Goal: Information Seeking & Learning: Learn about a topic

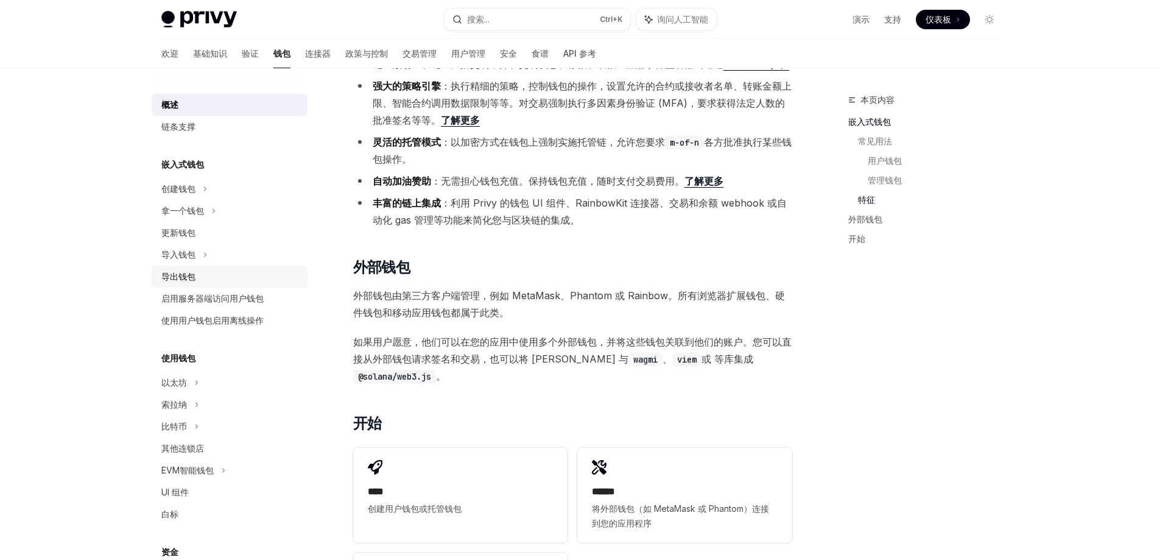
scroll to position [1340, 0]
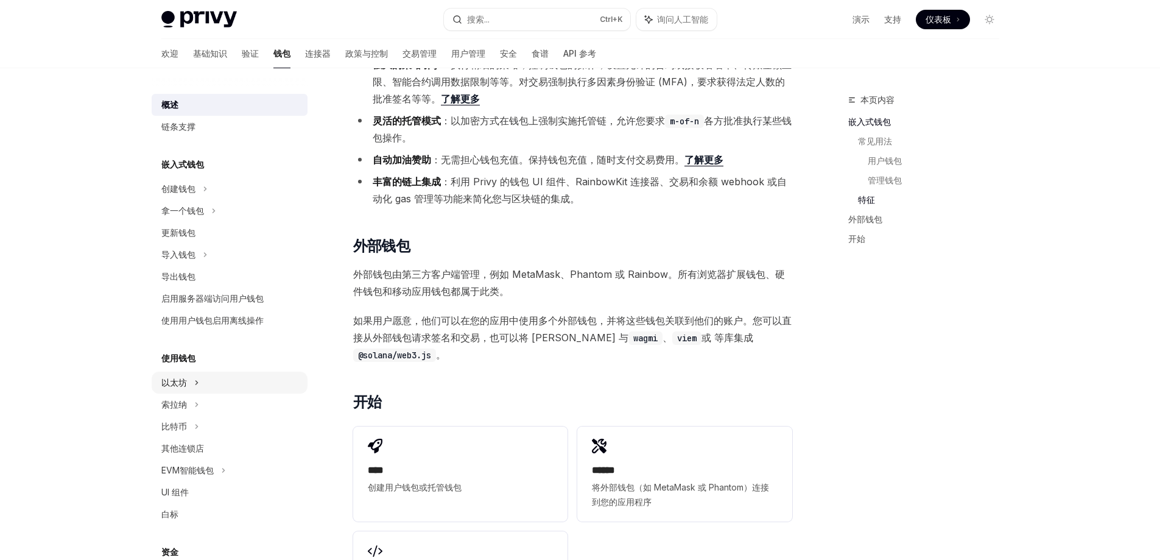
click at [189, 384] on div "以太坊" at bounding box center [230, 383] width 156 height 22
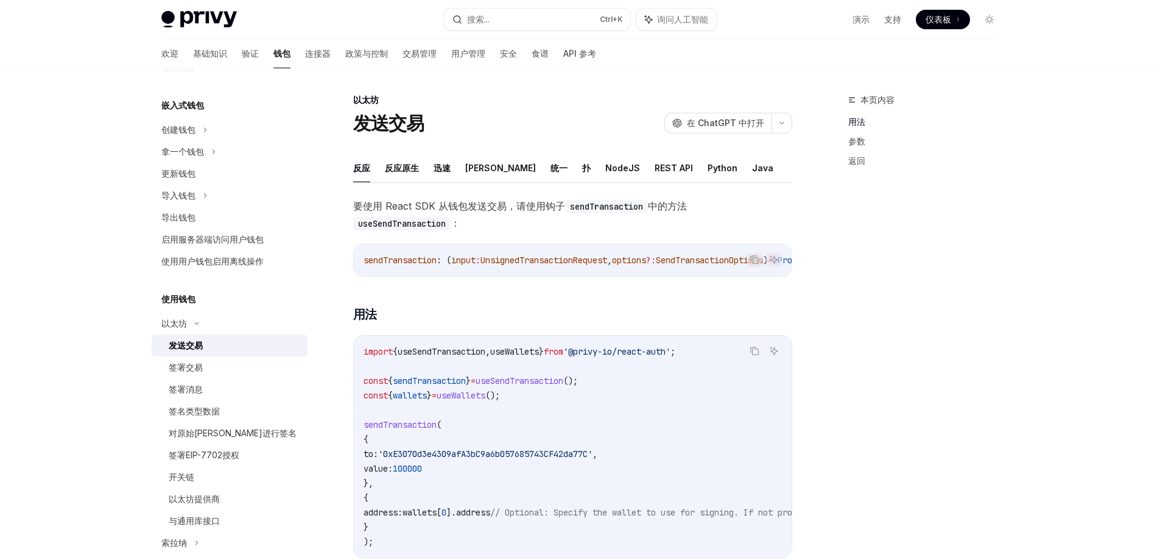
scroll to position [61, 0]
click at [186, 364] on font "签署交易" at bounding box center [186, 365] width 34 height 10
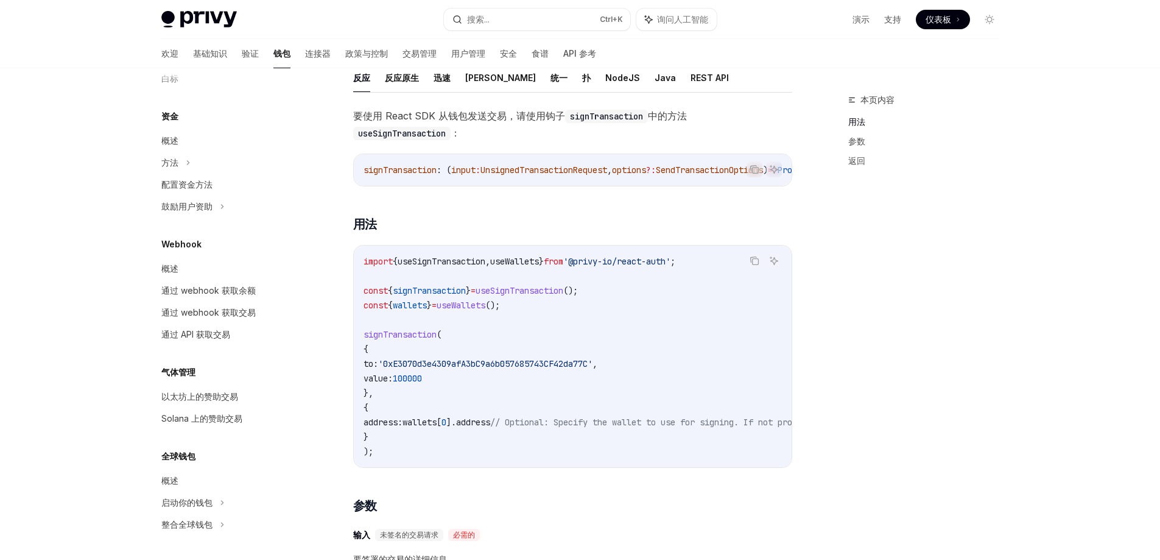
scroll to position [122, 0]
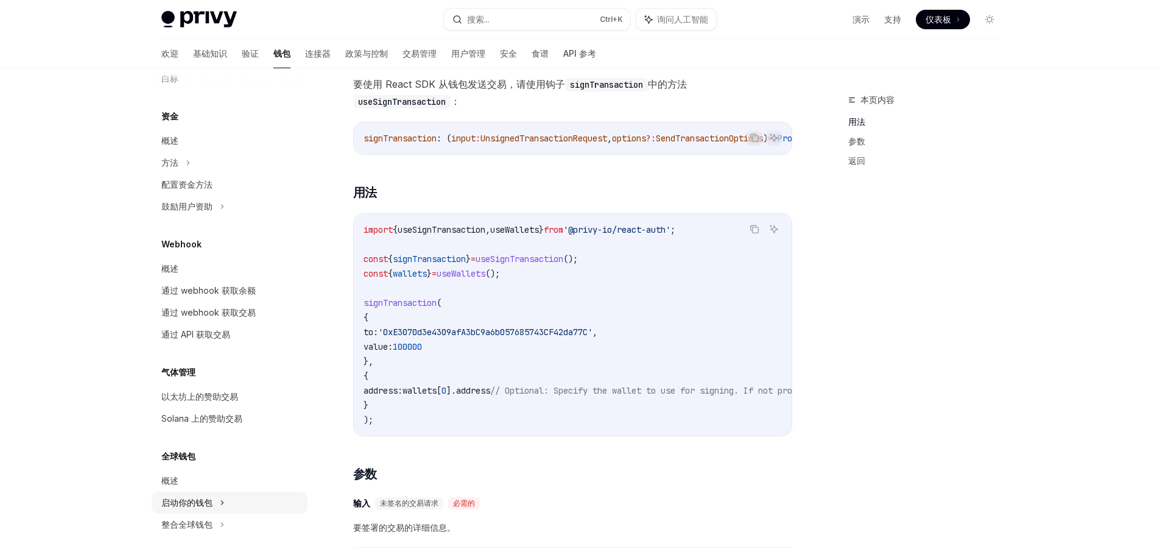
click at [193, 504] on font "启动你的钱包" at bounding box center [186, 502] width 51 height 10
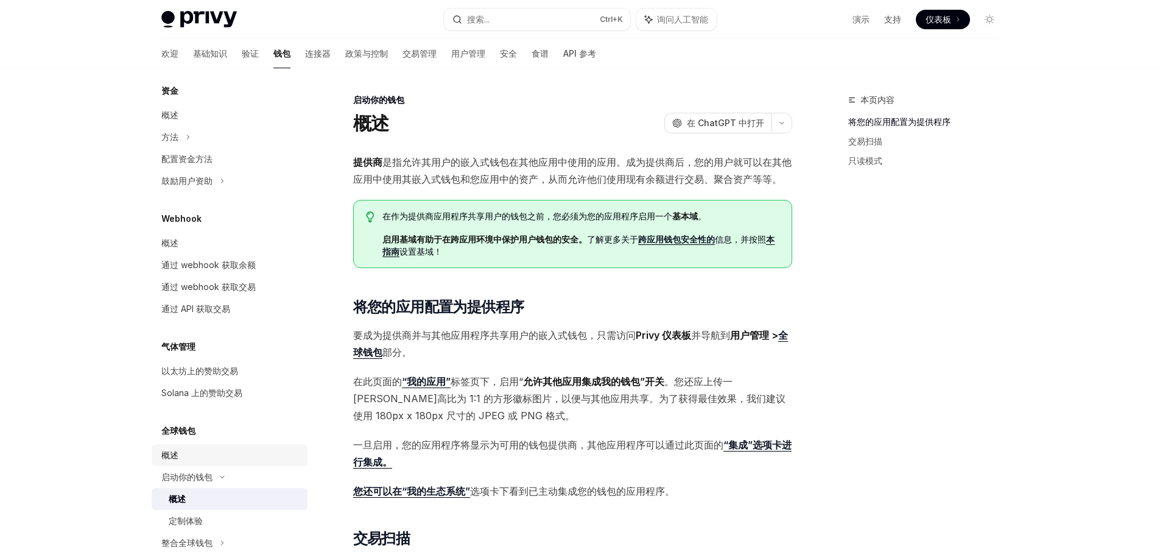
scroll to position [677, 0]
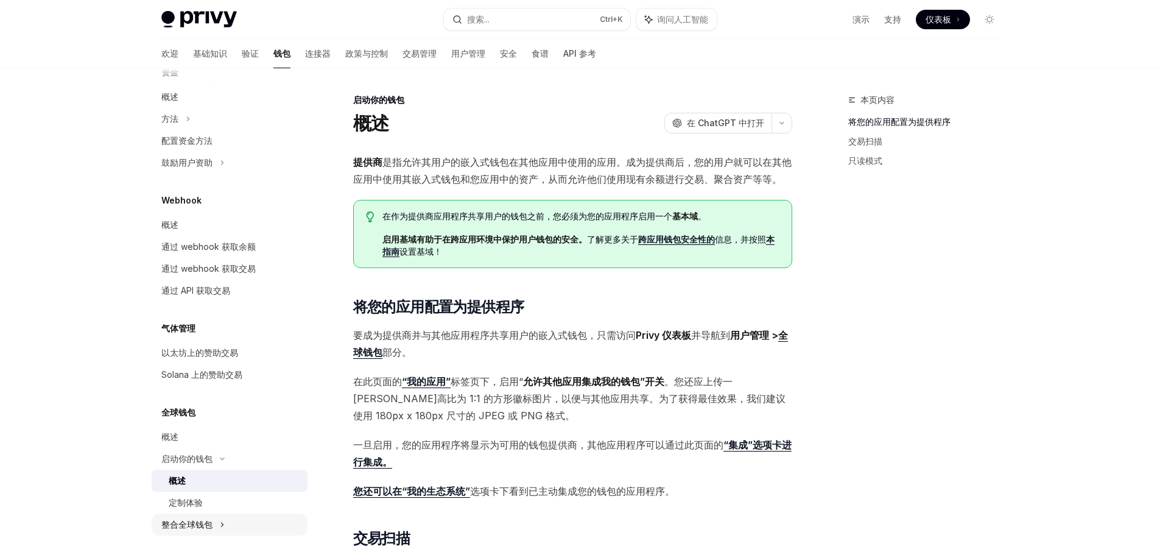
click at [196, 523] on font "整合全球钱包" at bounding box center [186, 524] width 51 height 10
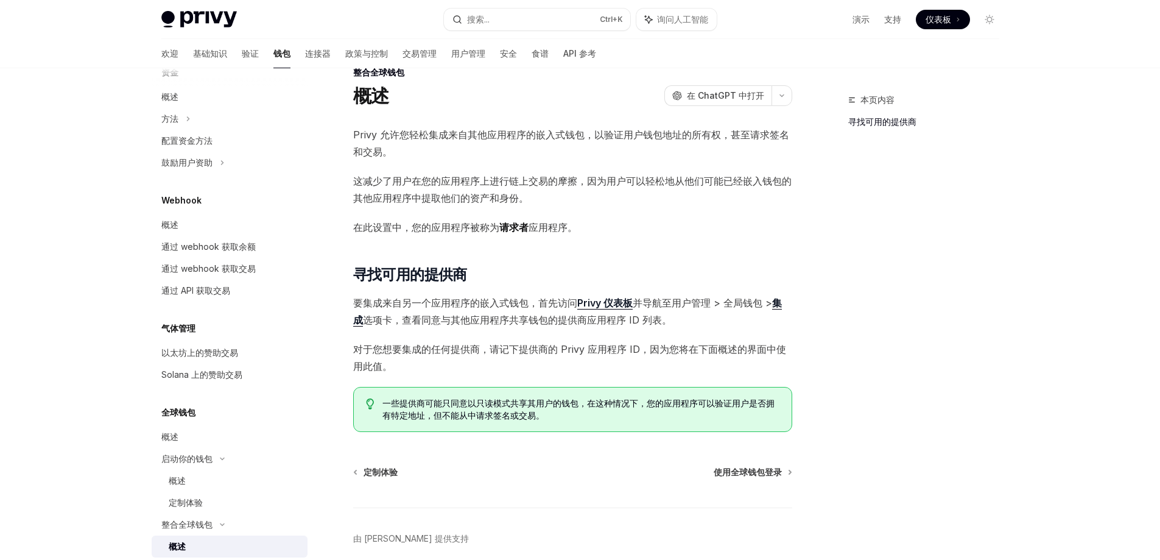
scroll to position [80, 0]
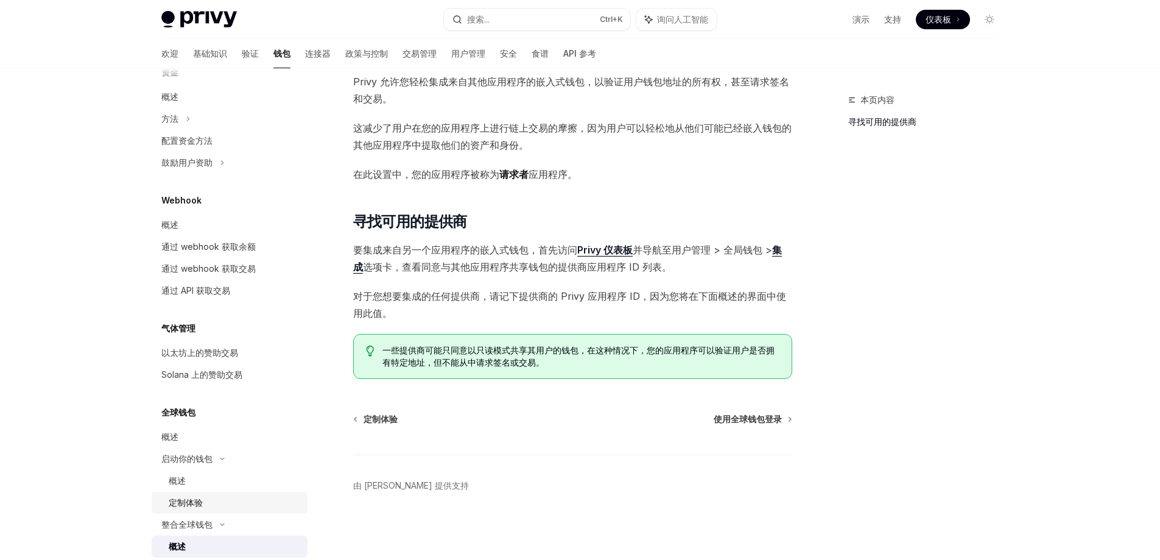
click at [189, 505] on font "定制体验" at bounding box center [186, 502] width 34 height 10
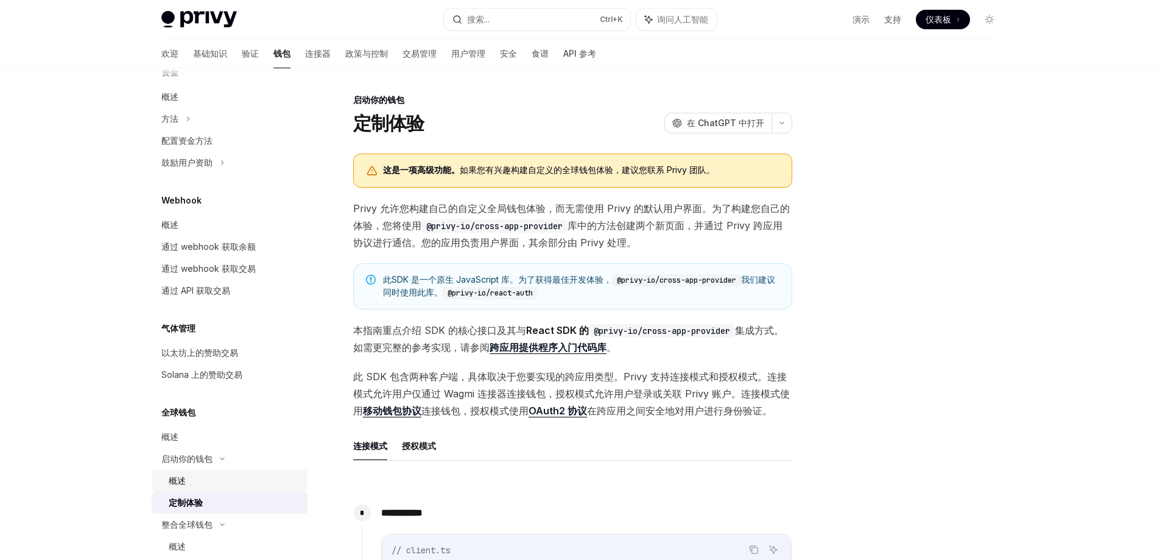
click at [185, 477] on font "概述" at bounding box center [177, 480] width 17 height 10
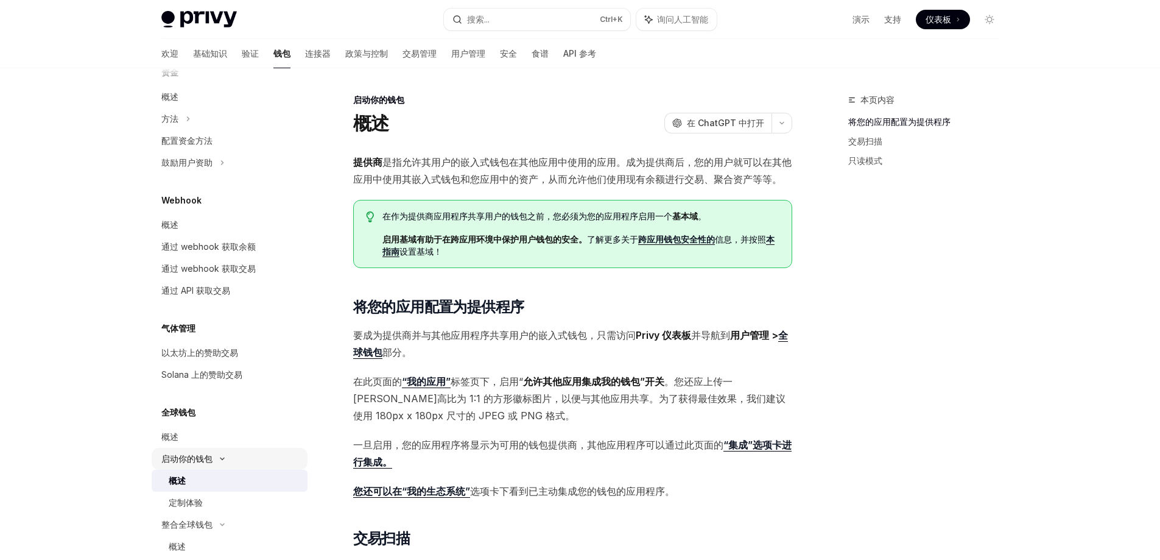
click at [196, 459] on font "启动你的钱包" at bounding box center [186, 458] width 51 height 10
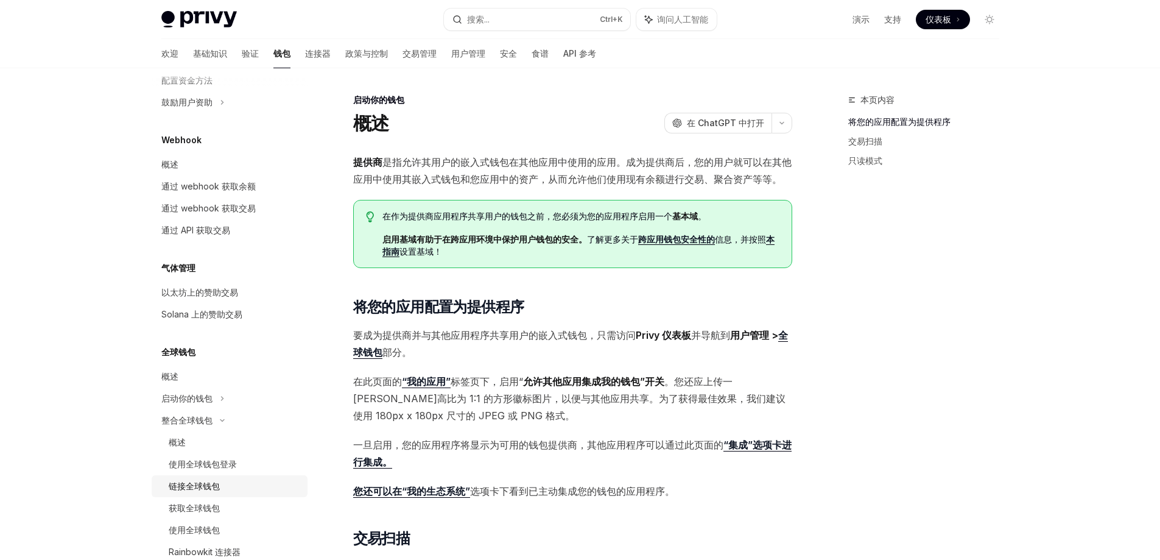
scroll to position [738, 0]
click at [195, 442] on div "概述" at bounding box center [235, 441] width 132 height 15
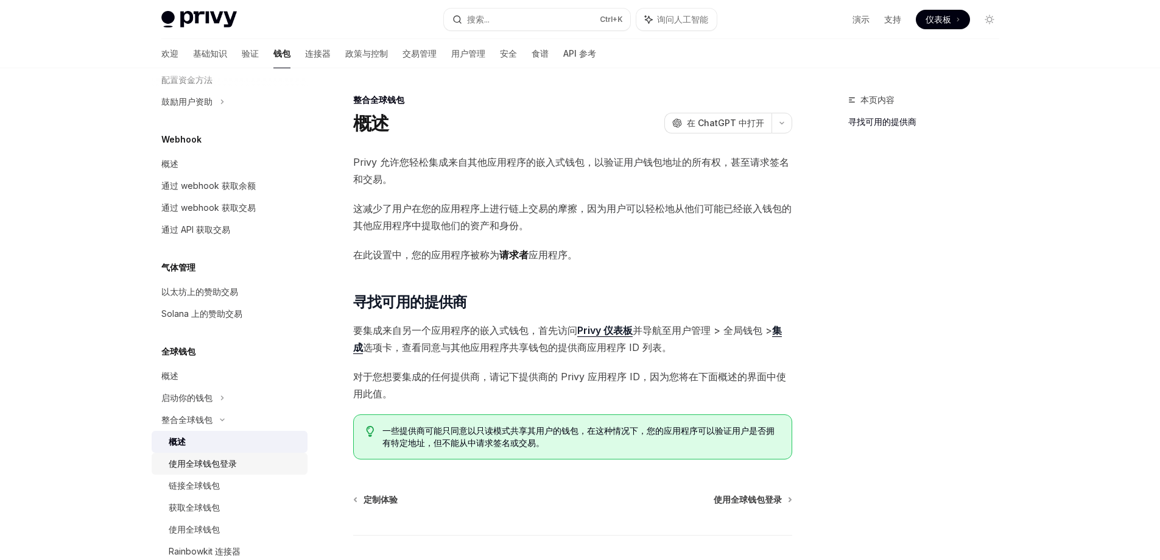
scroll to position [786, 0]
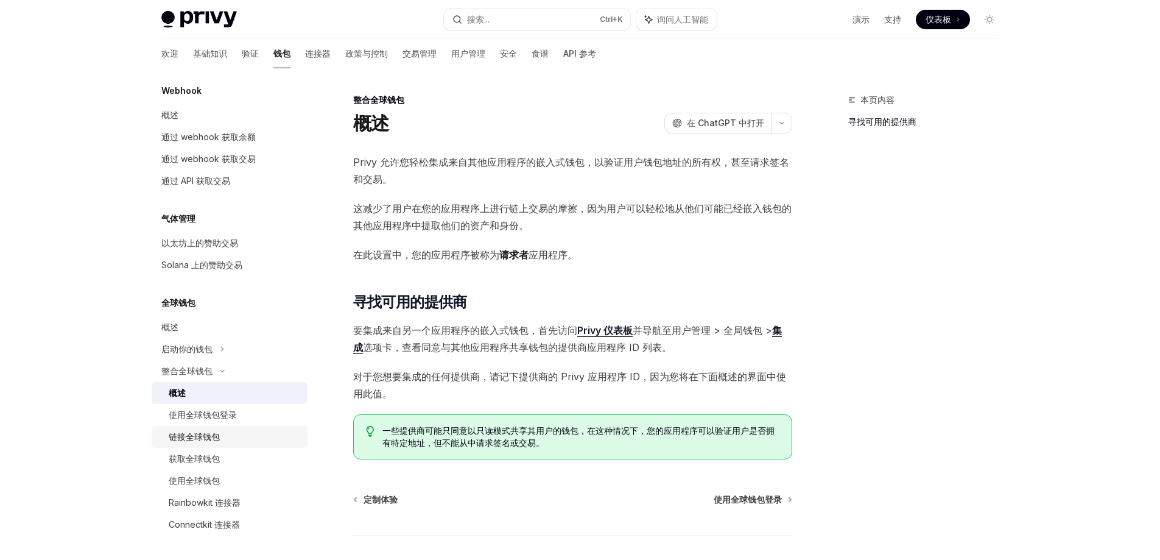
click at [200, 436] on font "链接全球钱包" at bounding box center [194, 436] width 51 height 10
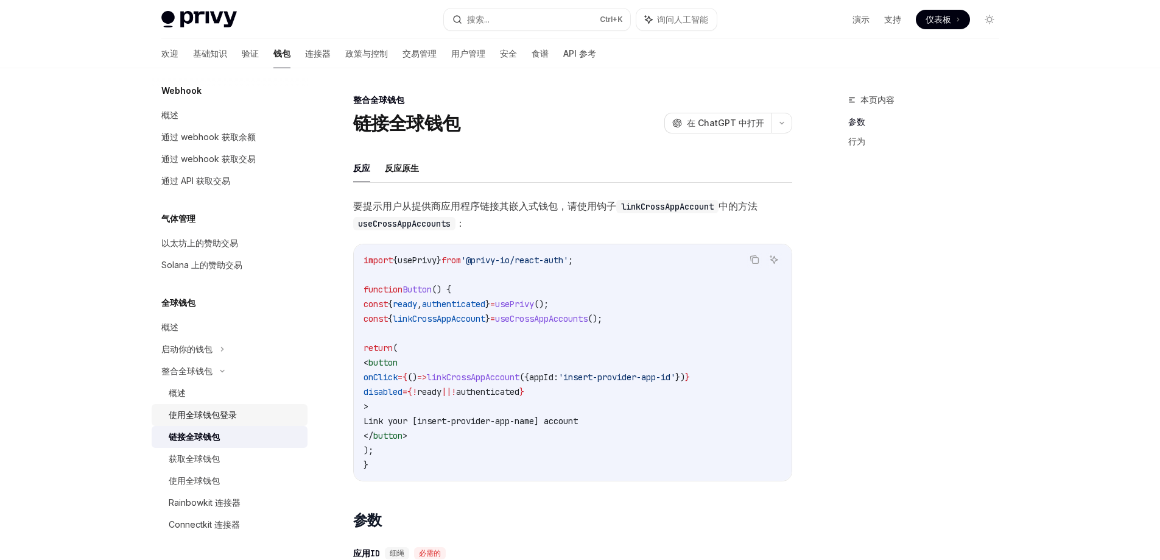
click at [222, 420] on div "使用全球钱包登录" at bounding box center [203, 414] width 68 height 15
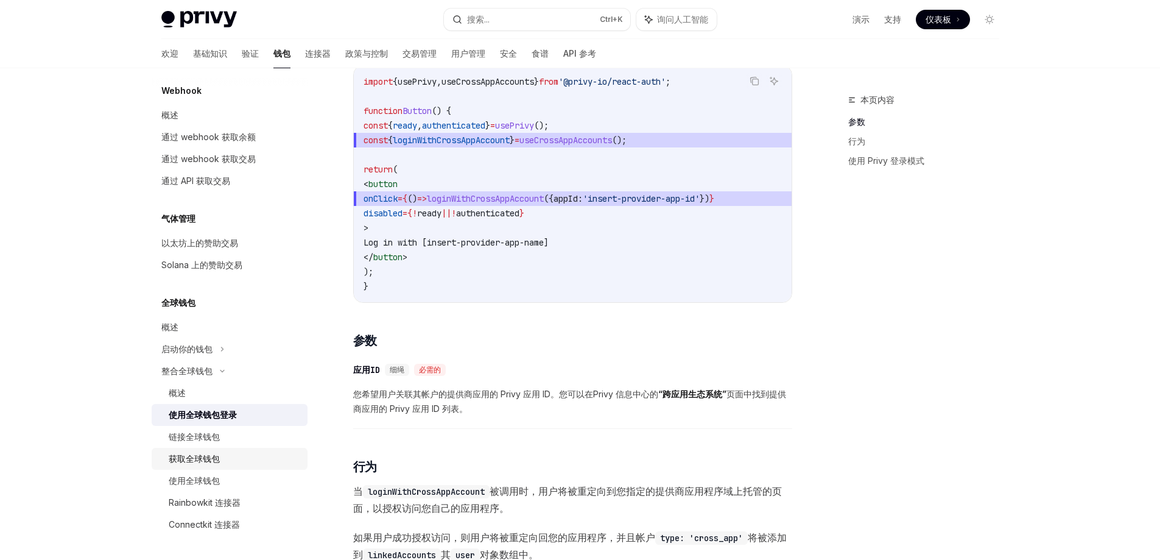
scroll to position [183, 0]
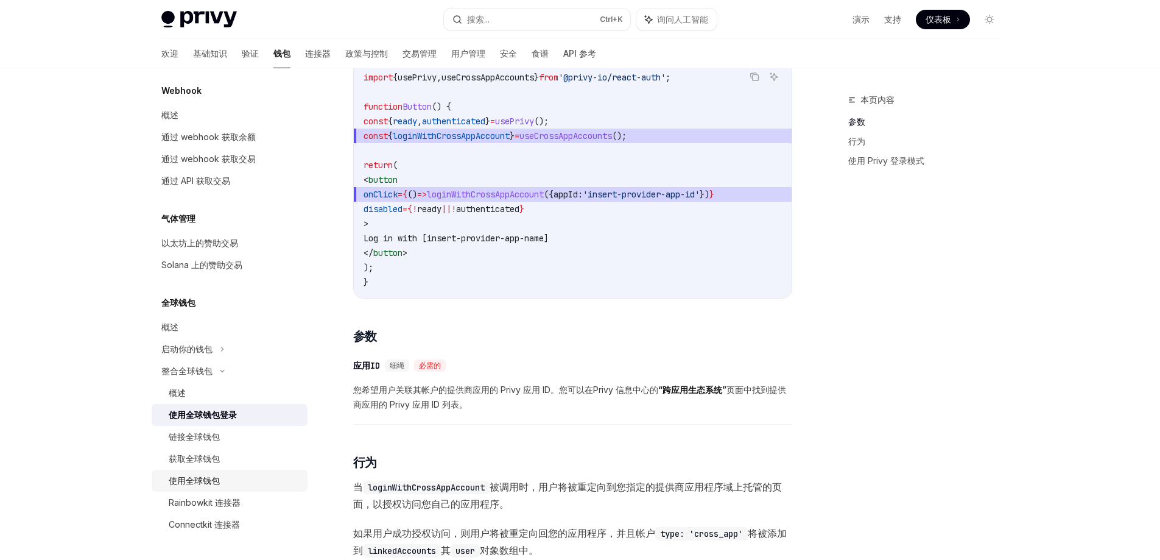
click at [203, 481] on font "使用全球钱包" at bounding box center [194, 480] width 51 height 10
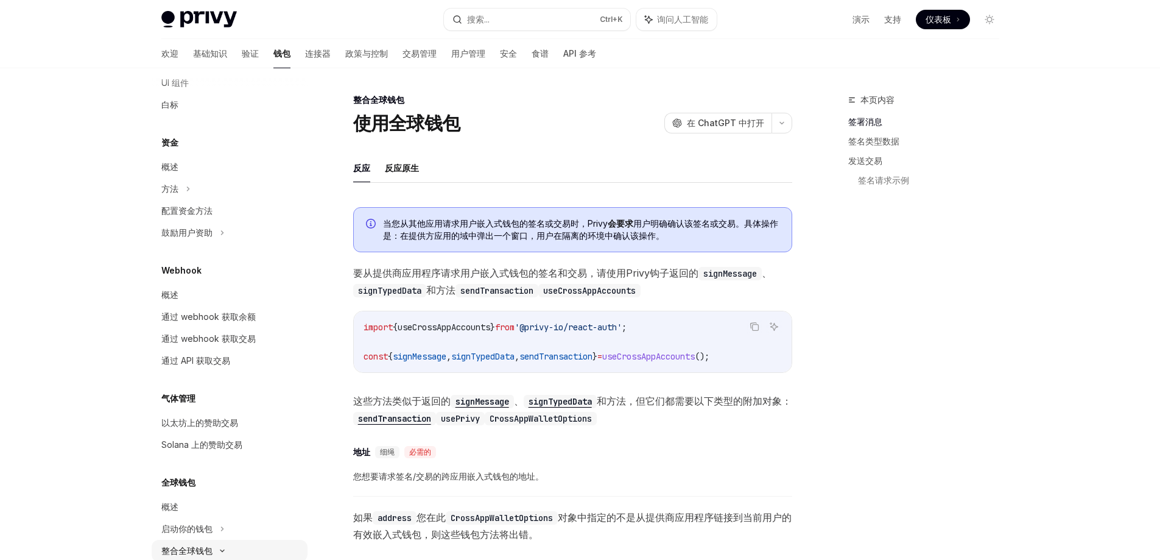
scroll to position [604, 0]
click at [216, 365] on font "通过 API 获取交易" at bounding box center [195, 363] width 69 height 10
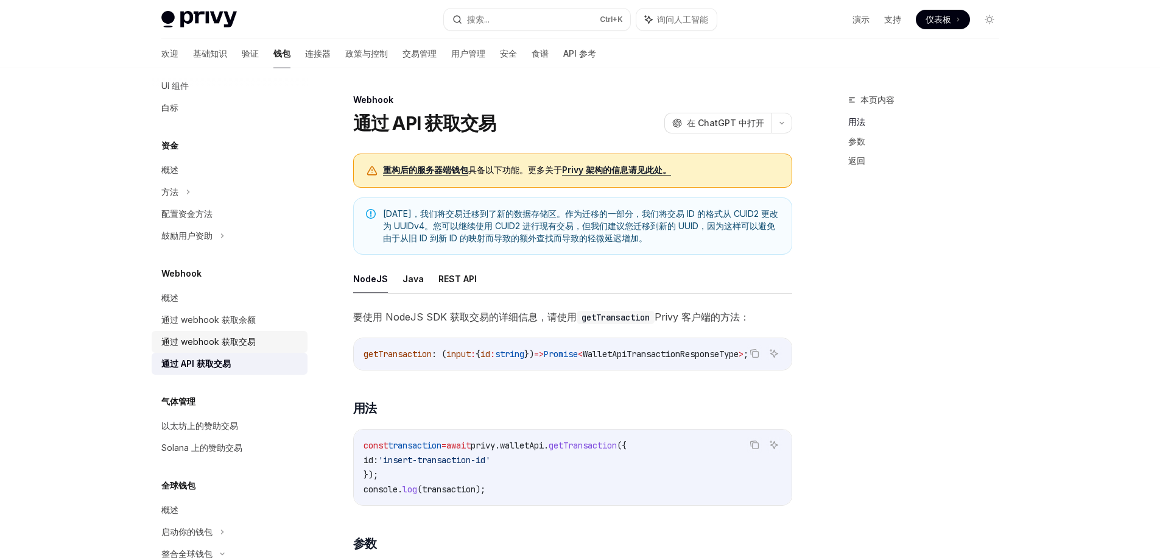
click at [216, 341] on font "通过 webhook 获取交易" at bounding box center [208, 341] width 94 height 10
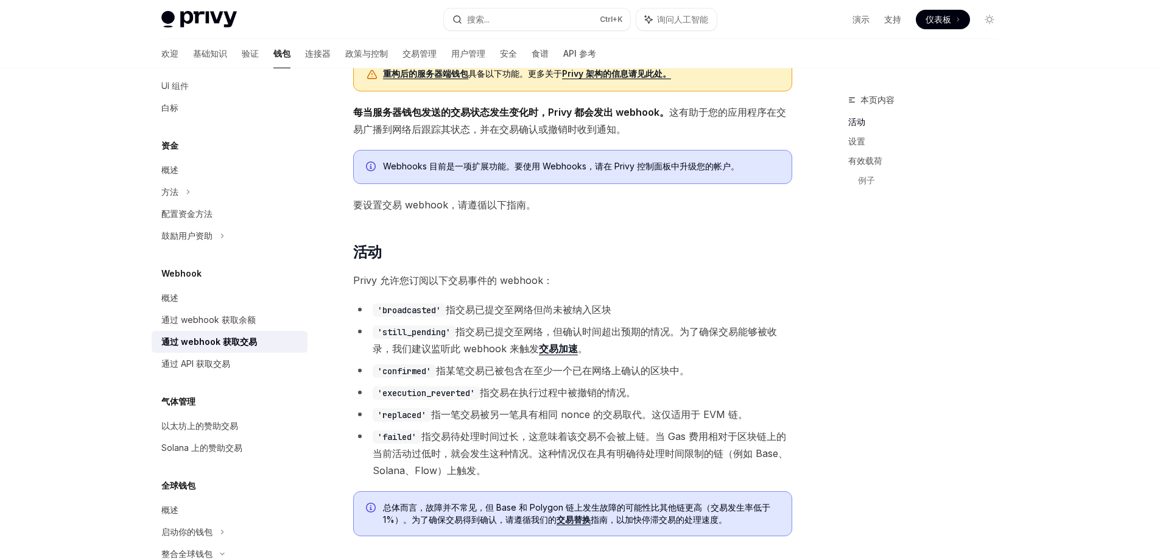
scroll to position [183, 0]
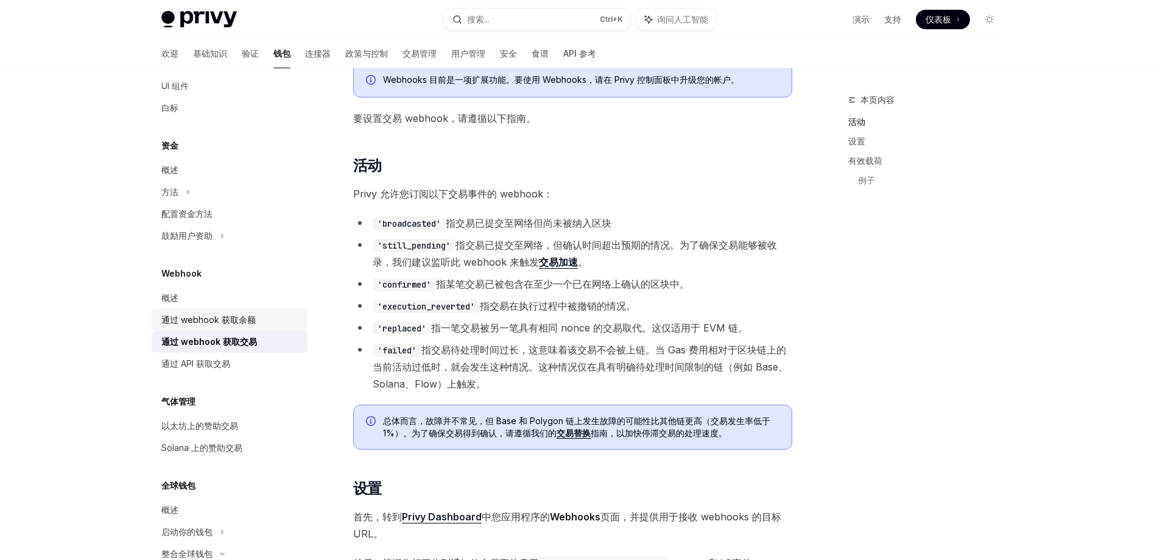
click at [216, 323] on font "通过 webhook 获取余额" at bounding box center [208, 319] width 94 height 10
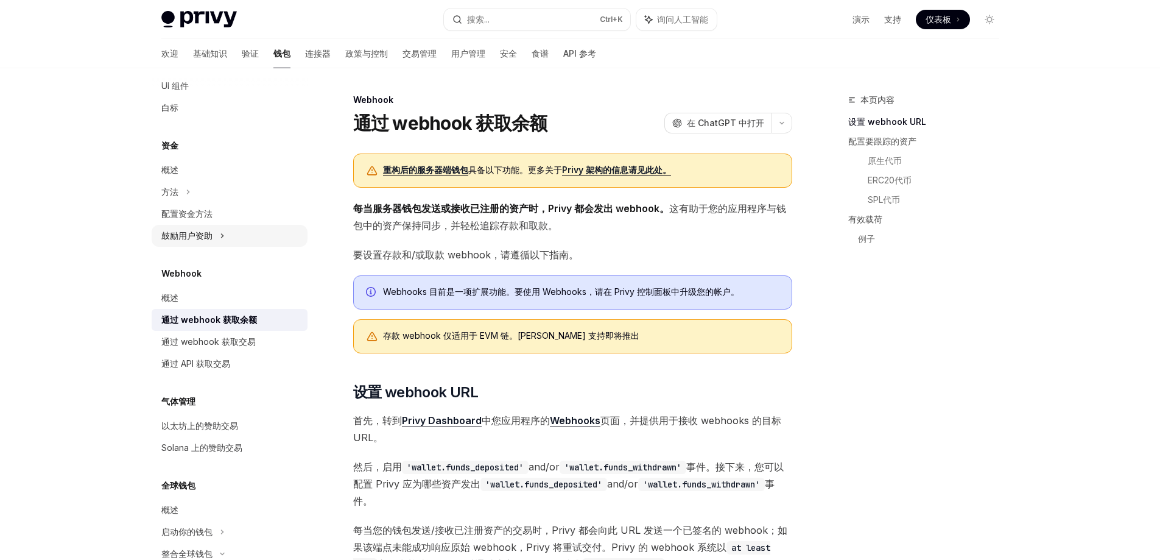
click at [197, 240] on font "鼓励用户资助" at bounding box center [186, 235] width 51 height 10
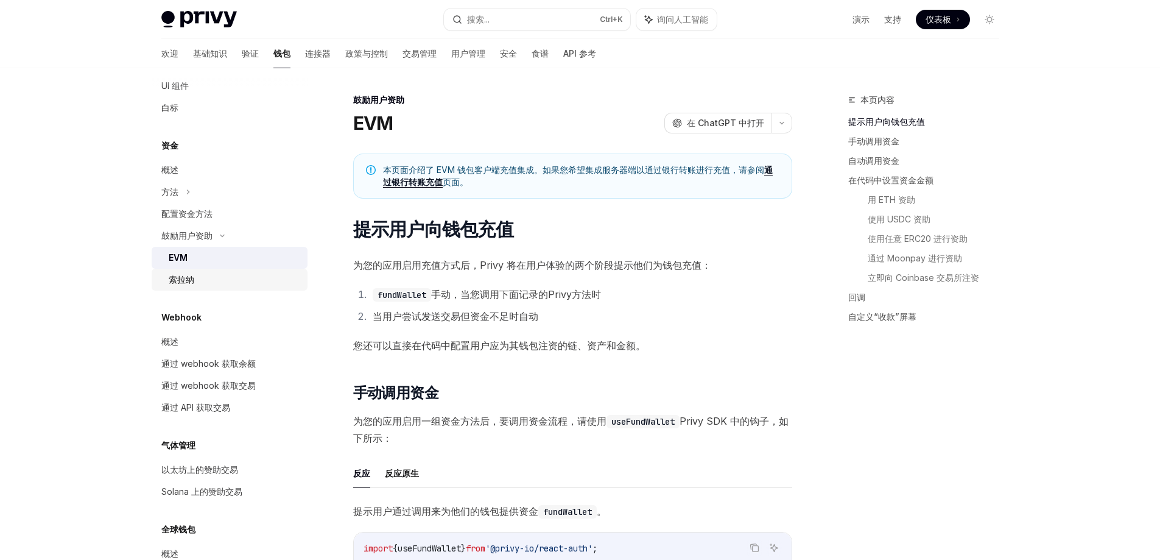
click at [178, 279] on font "索拉纳" at bounding box center [182, 279] width 26 height 10
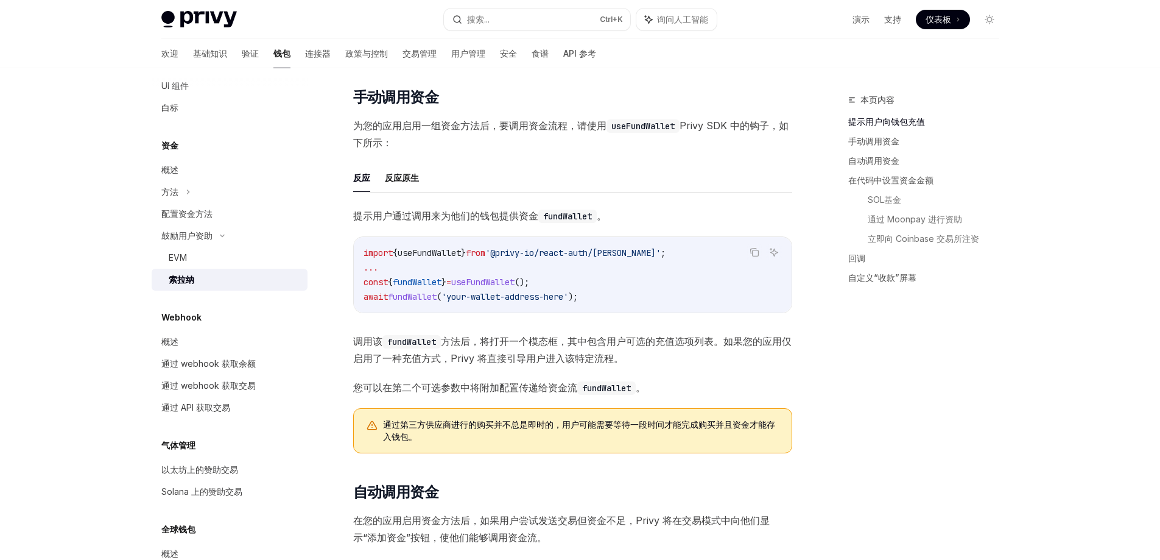
scroll to position [305, 0]
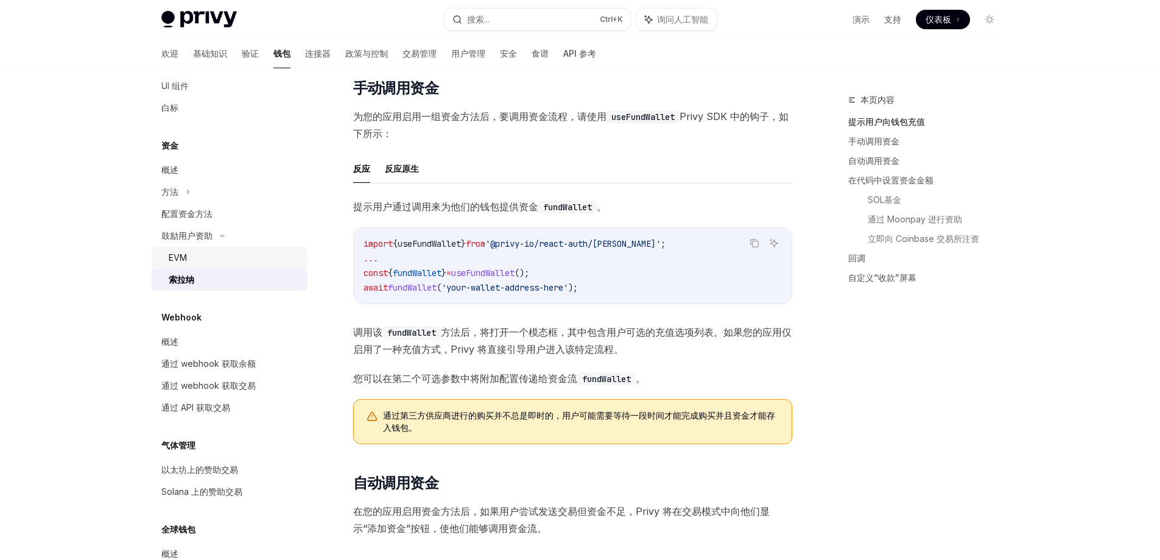
click at [211, 256] on div "EVM" at bounding box center [235, 257] width 132 height 15
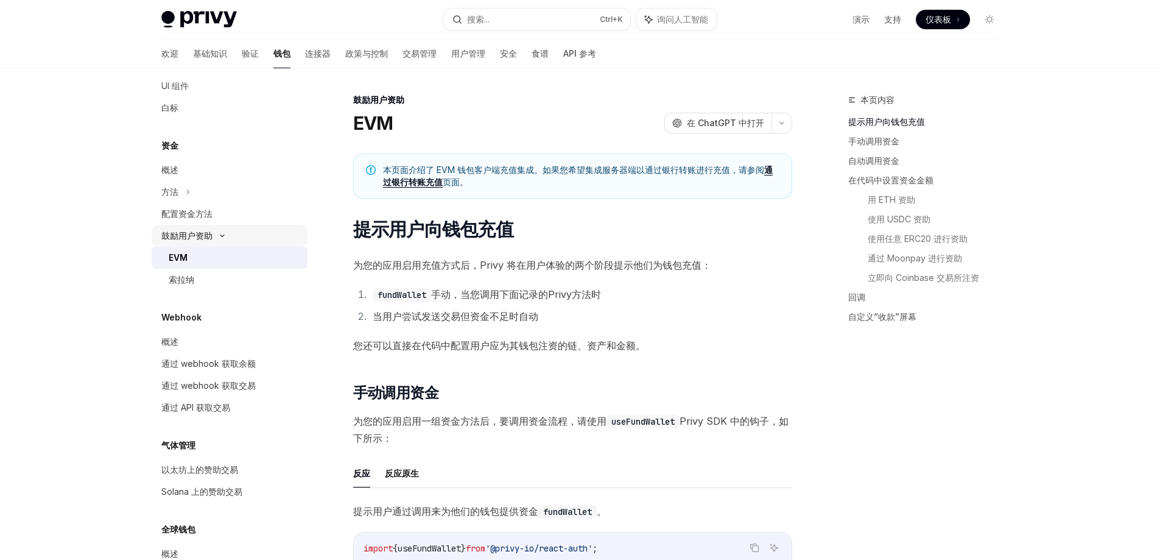
click at [204, 238] on font "鼓励用户资助" at bounding box center [186, 235] width 51 height 10
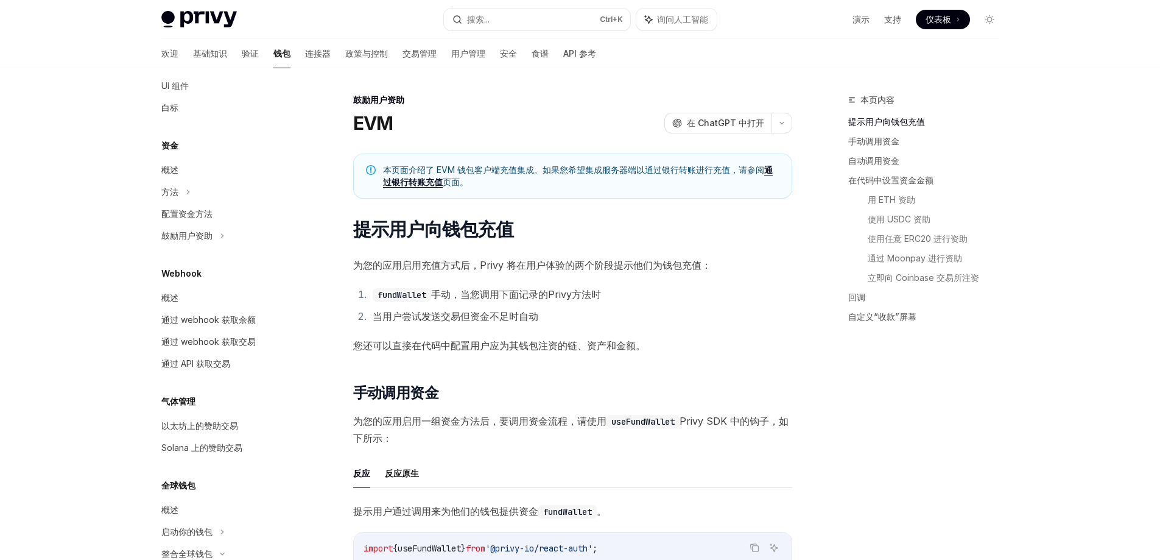
click at [195, 268] on font "Webhook" at bounding box center [181, 273] width 40 height 10
click at [203, 216] on font "配置资金方法" at bounding box center [186, 213] width 51 height 10
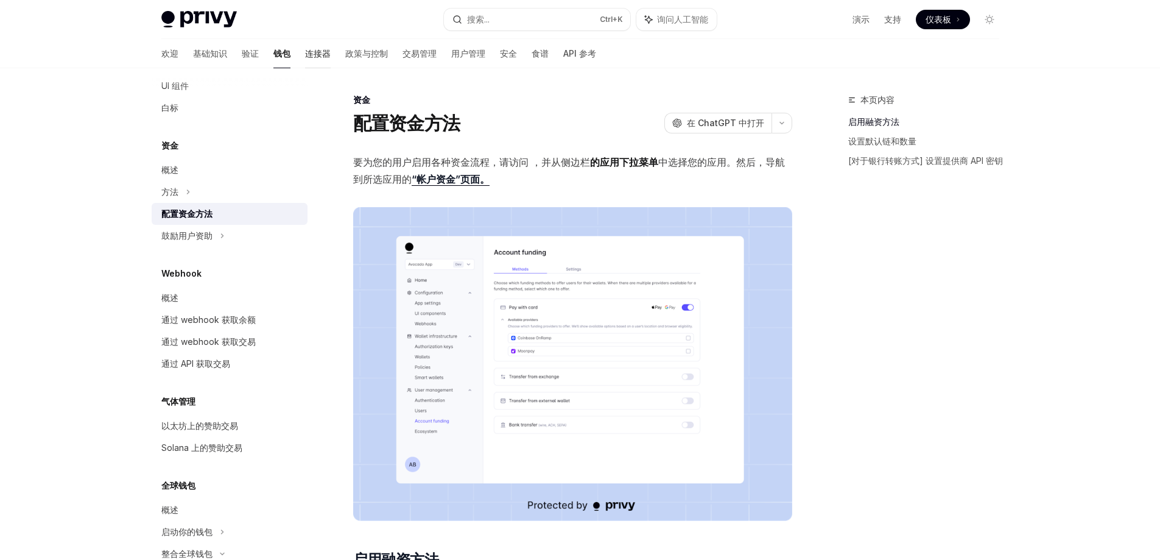
click at [305, 49] on font "连接器" at bounding box center [318, 53] width 26 height 10
type textarea "*"
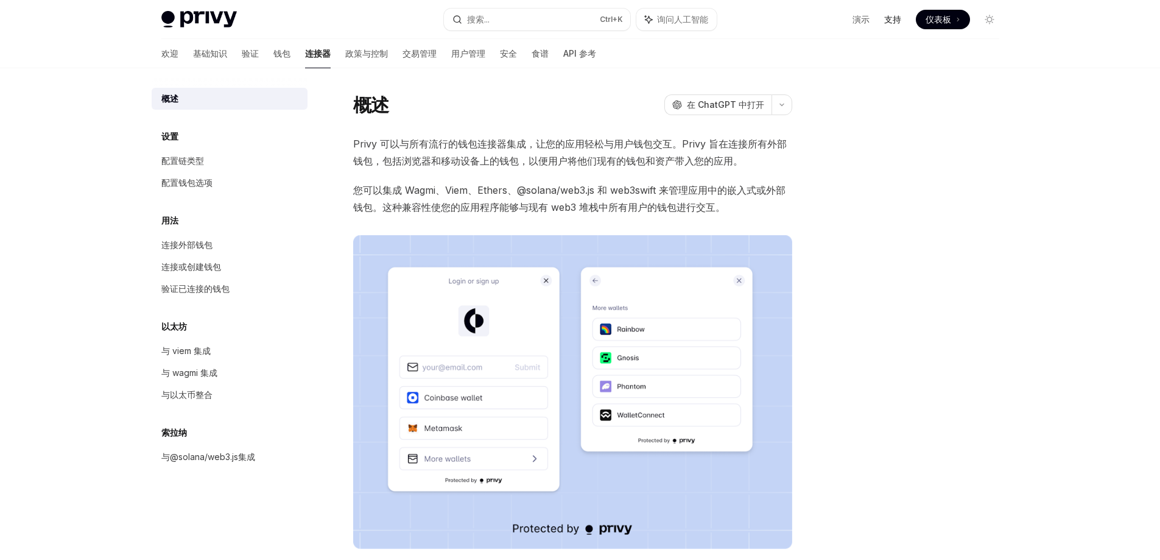
click at [889, 21] on font "支持" at bounding box center [892, 19] width 17 height 10
